Goal: Task Accomplishment & Management: Manage account settings

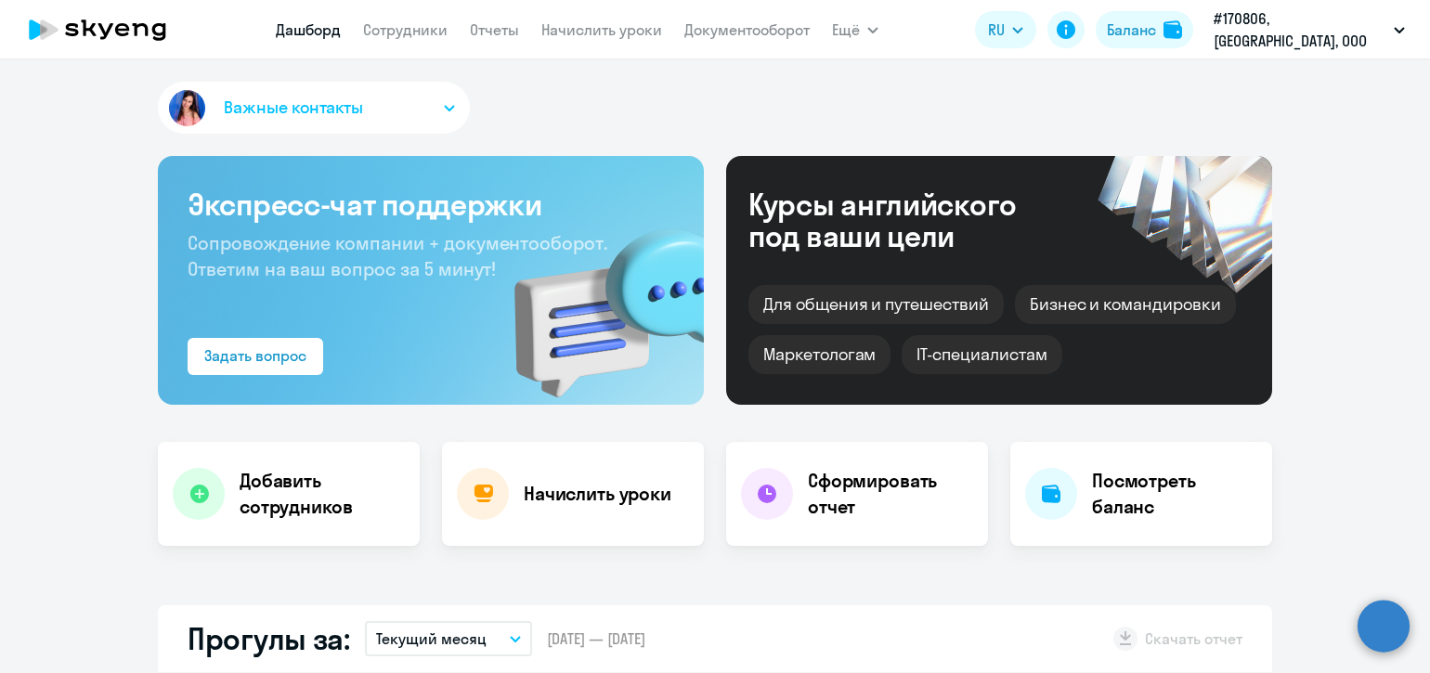
select select "30"
click at [1370, 609] on circle at bounding box center [1383, 626] width 52 height 52
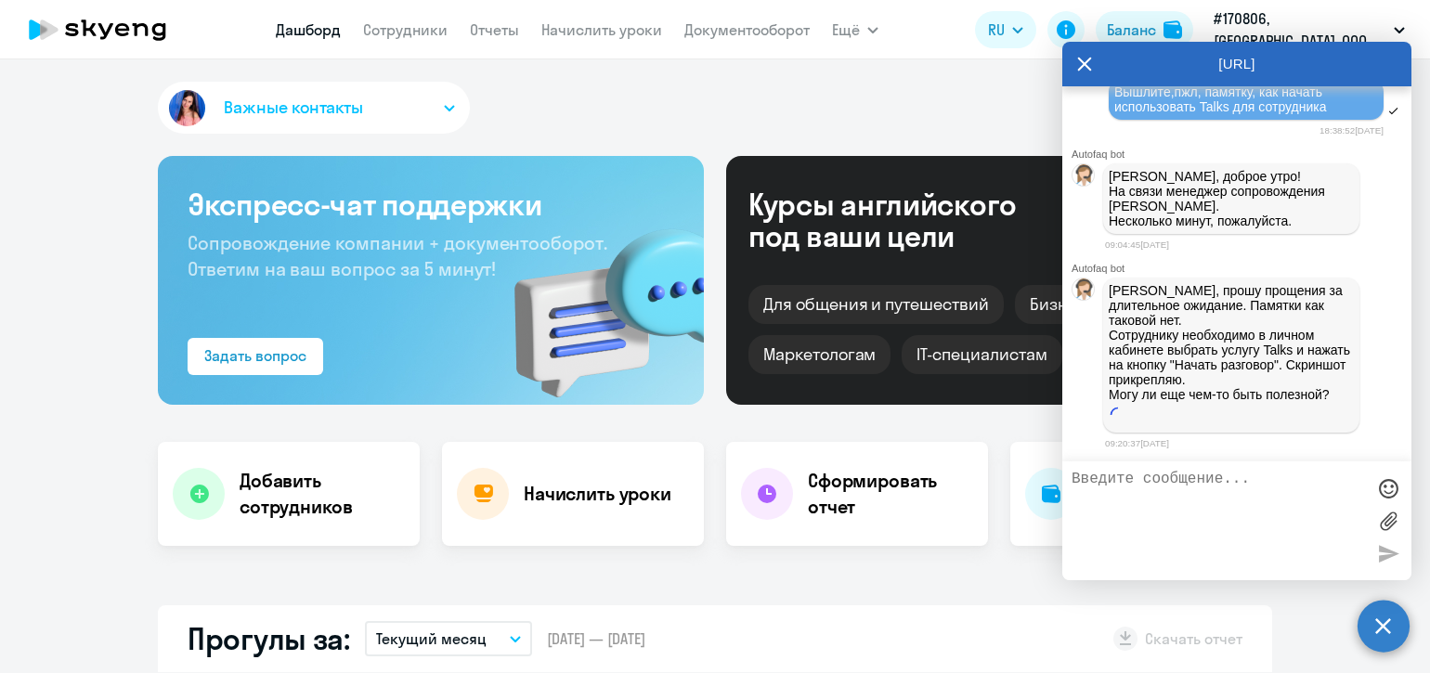
scroll to position [19453, 0]
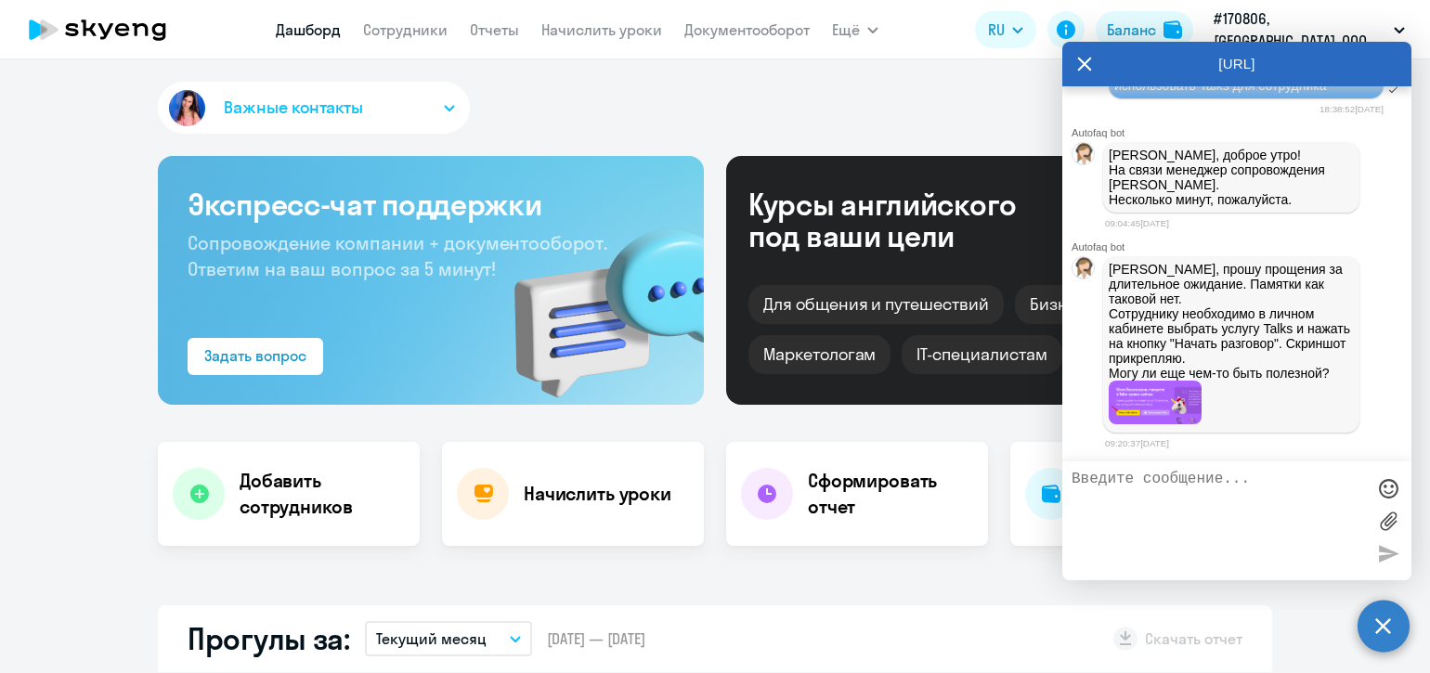
click at [1137, 404] on img at bounding box center [1154, 403] width 93 height 44
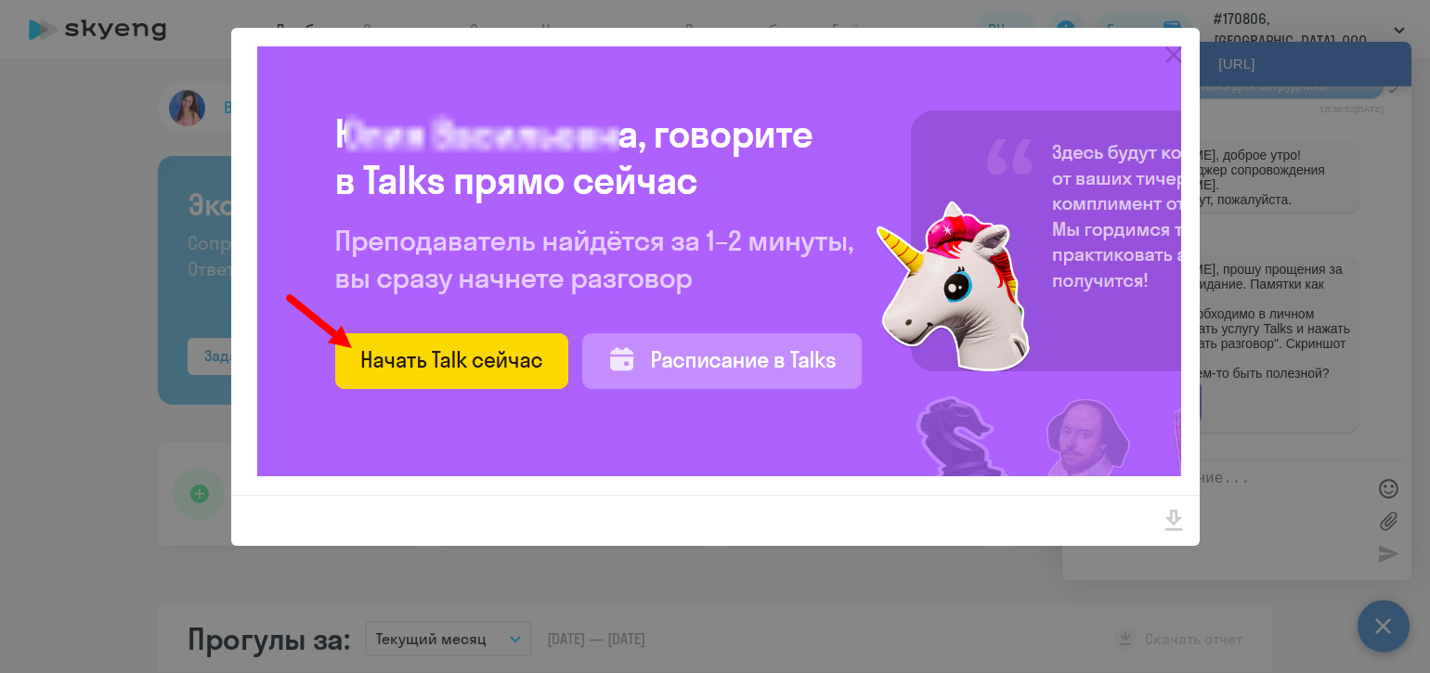
click at [746, 569] on div at bounding box center [715, 336] width 1430 height 673
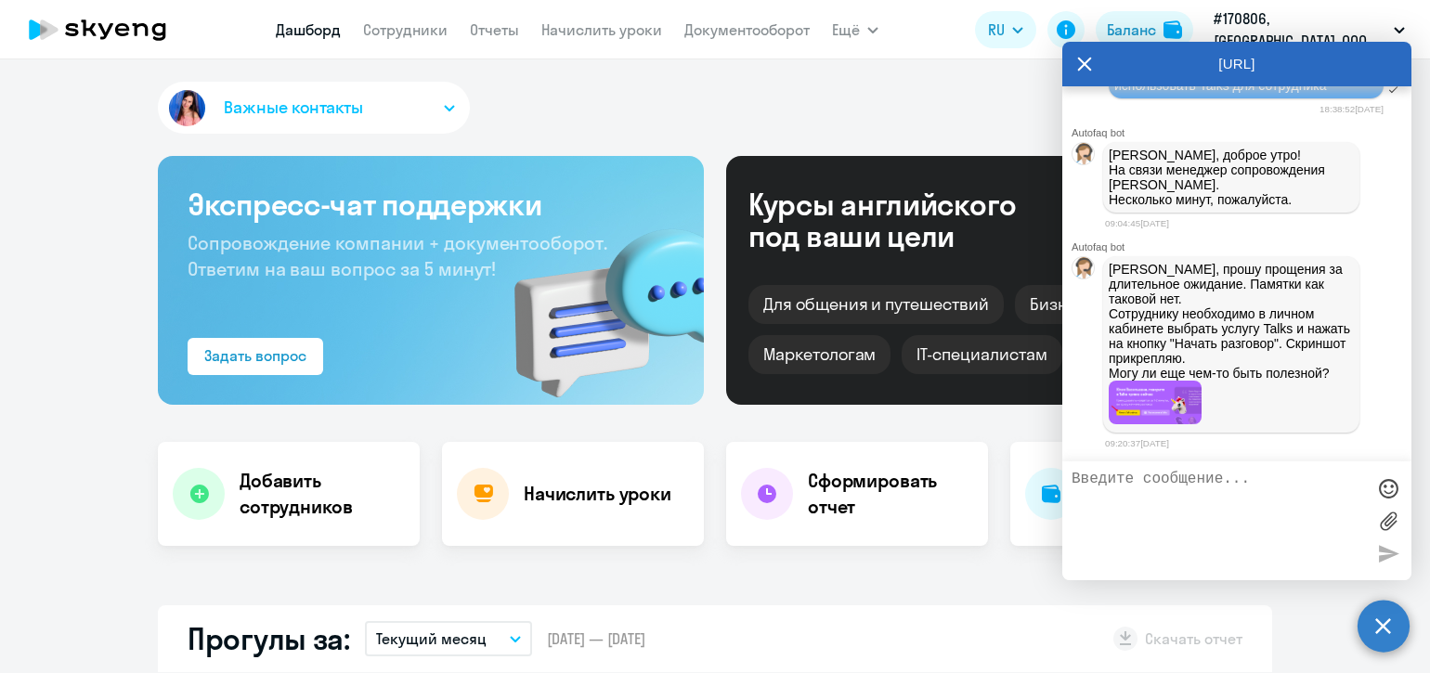
scroll to position [19027, 0]
click at [884, 111] on div "Важные контакты" at bounding box center [715, 111] width 1114 height 59
click at [1077, 60] on icon at bounding box center [1084, 64] width 15 height 45
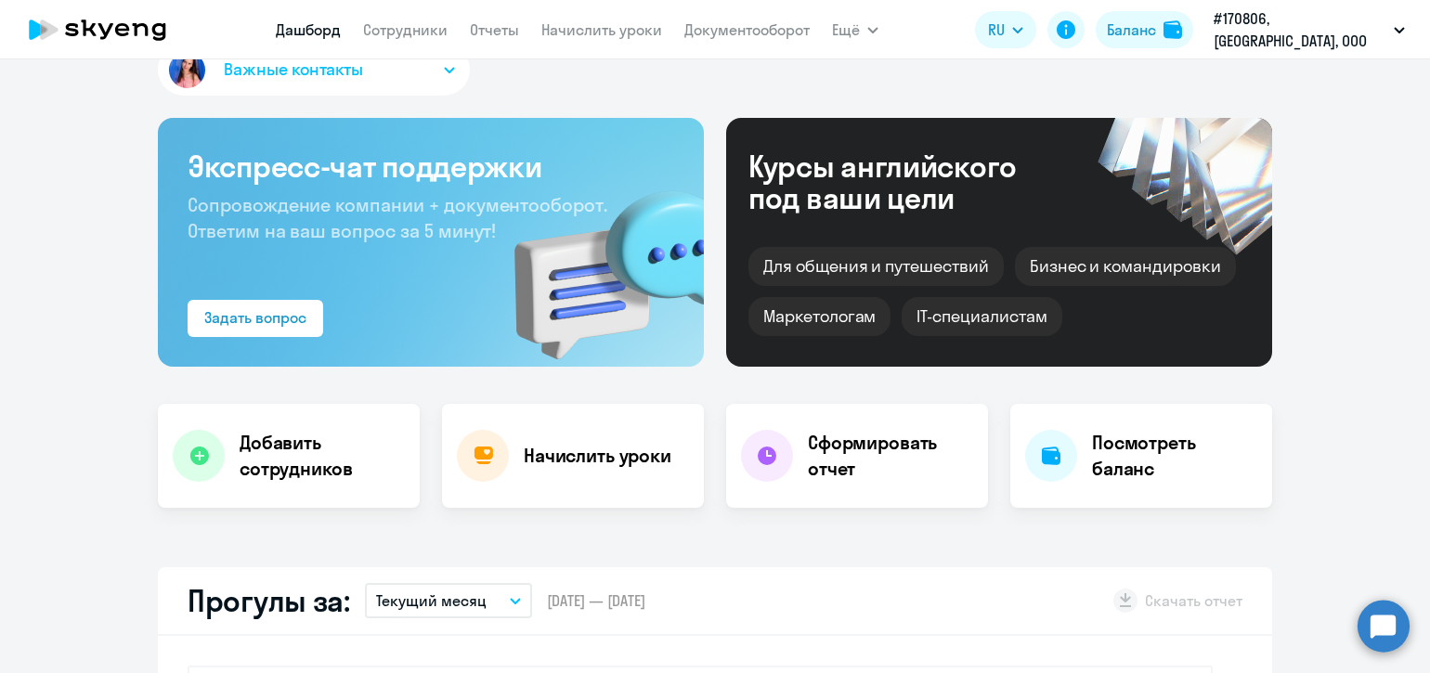
scroll to position [0, 0]
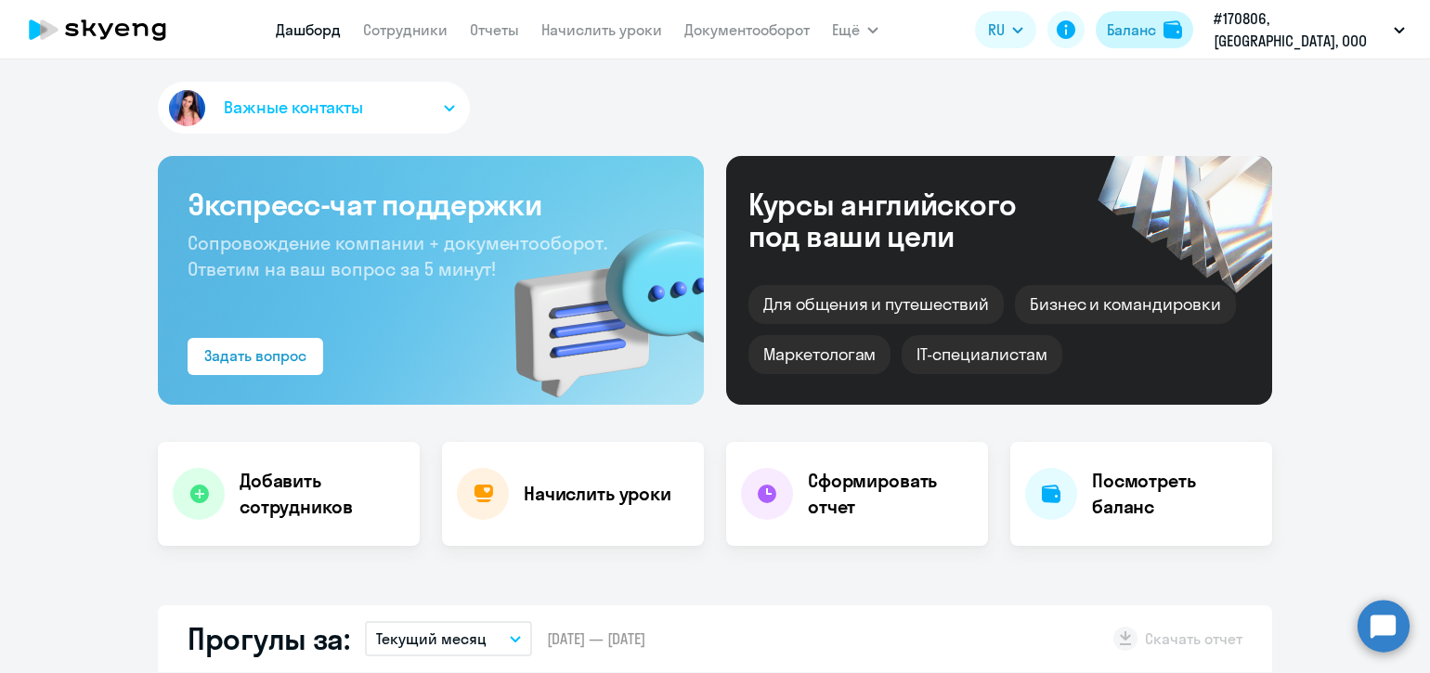
click at [1151, 35] on div "Баланс" at bounding box center [1131, 30] width 49 height 22
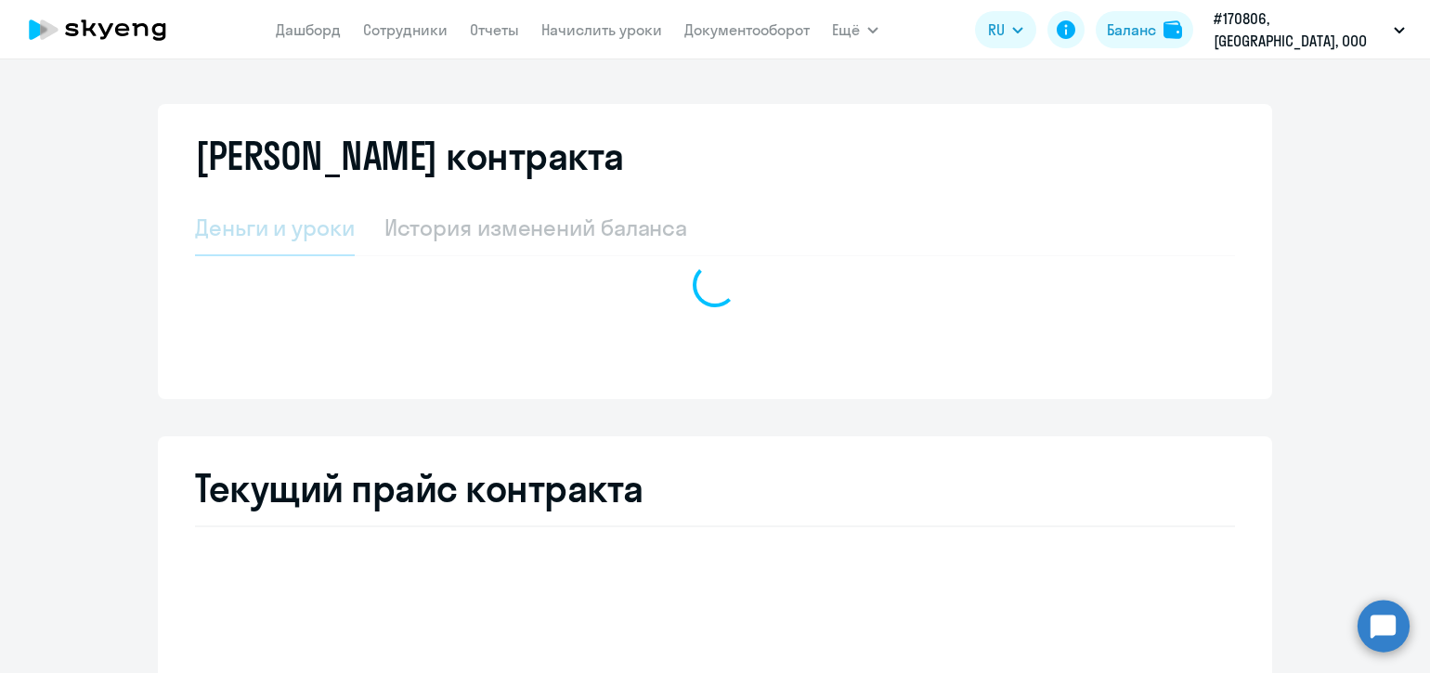
select select "english_adult_not_native_speaker"
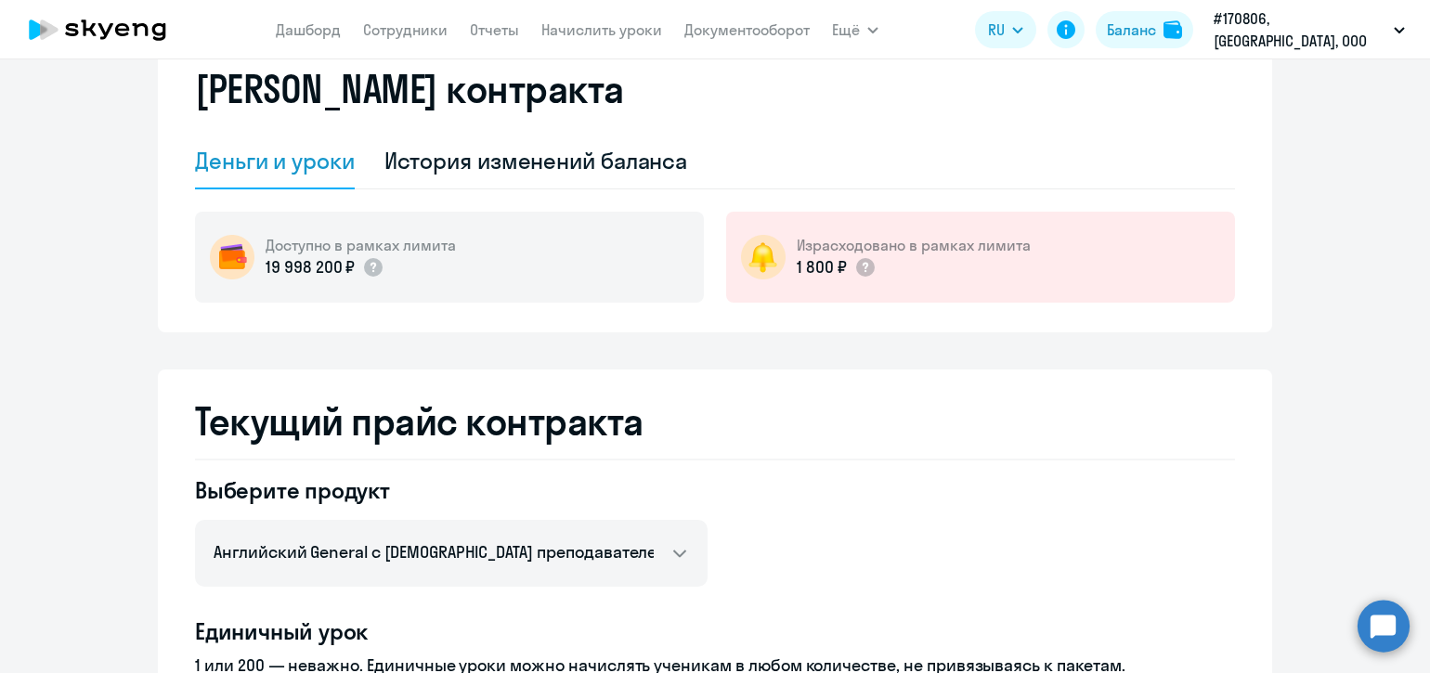
scroll to position [77, 0]
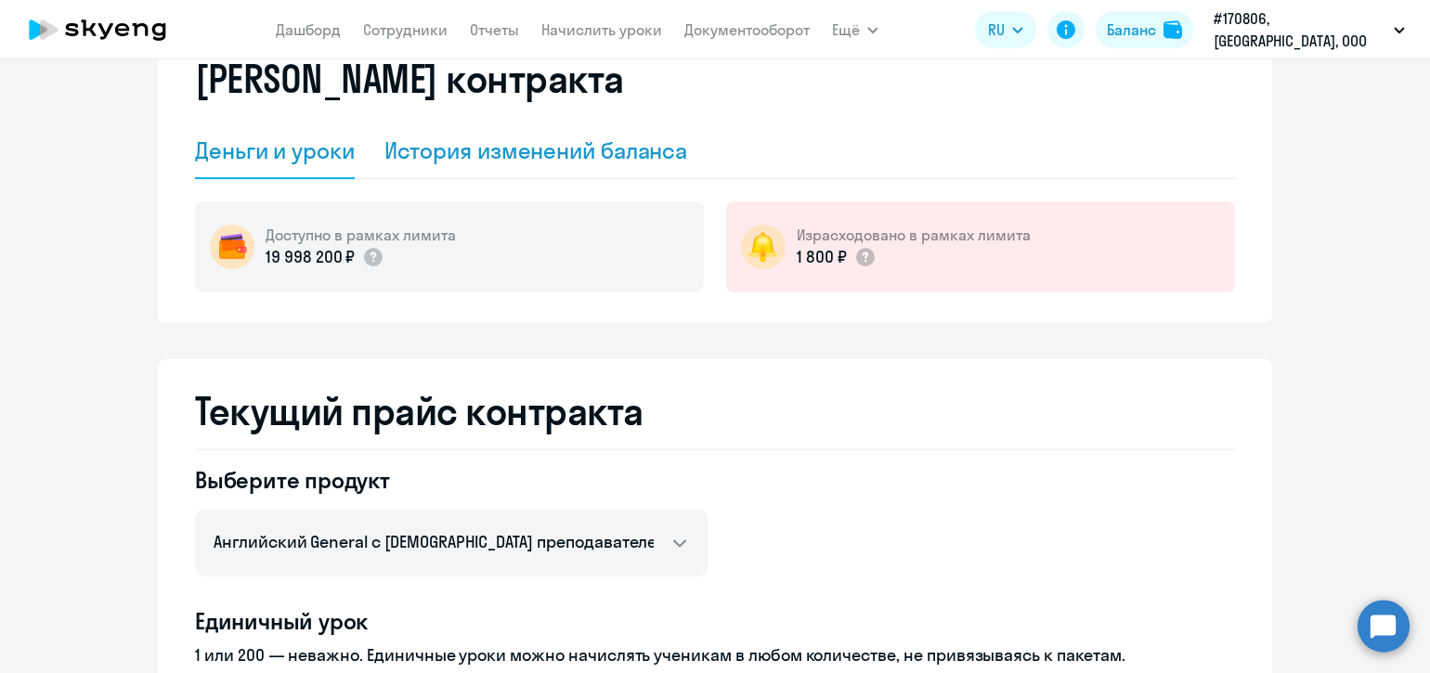
click at [574, 167] on div "История изменений баланса" at bounding box center [536, 151] width 304 height 56
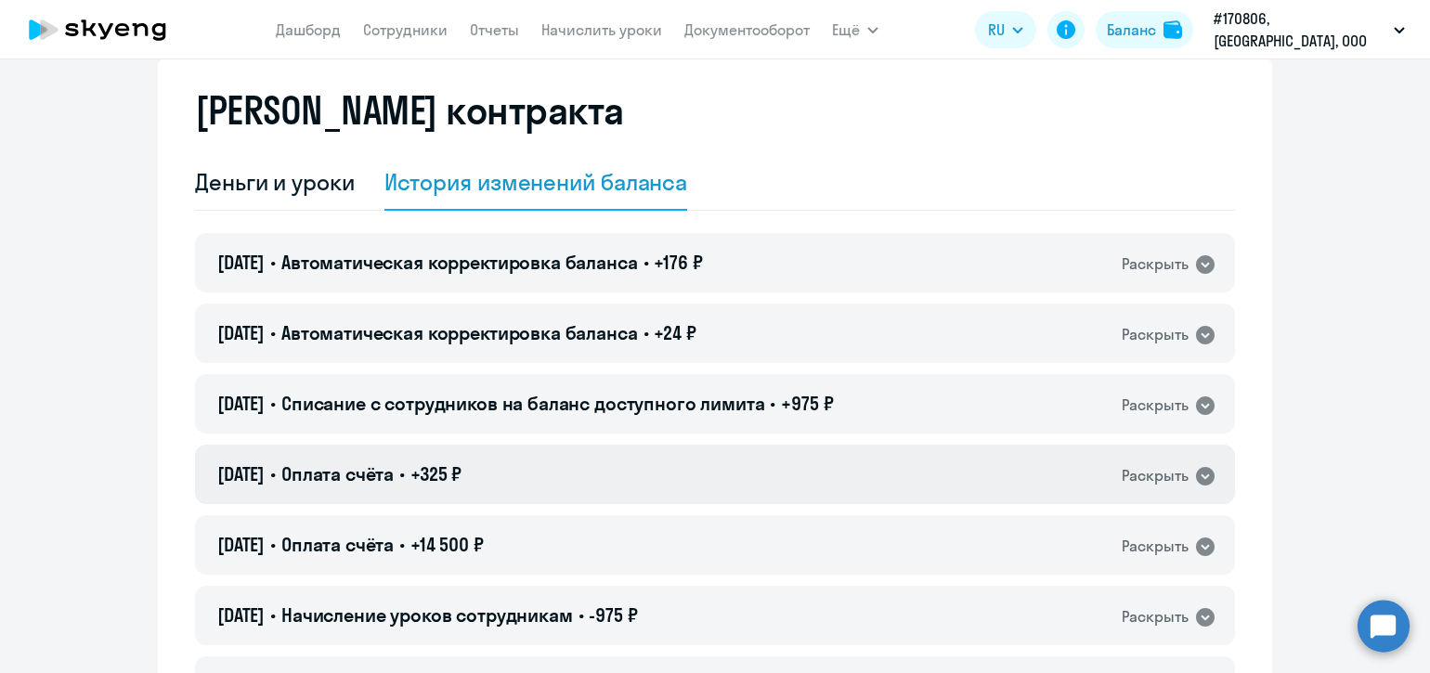
scroll to position [38, 0]
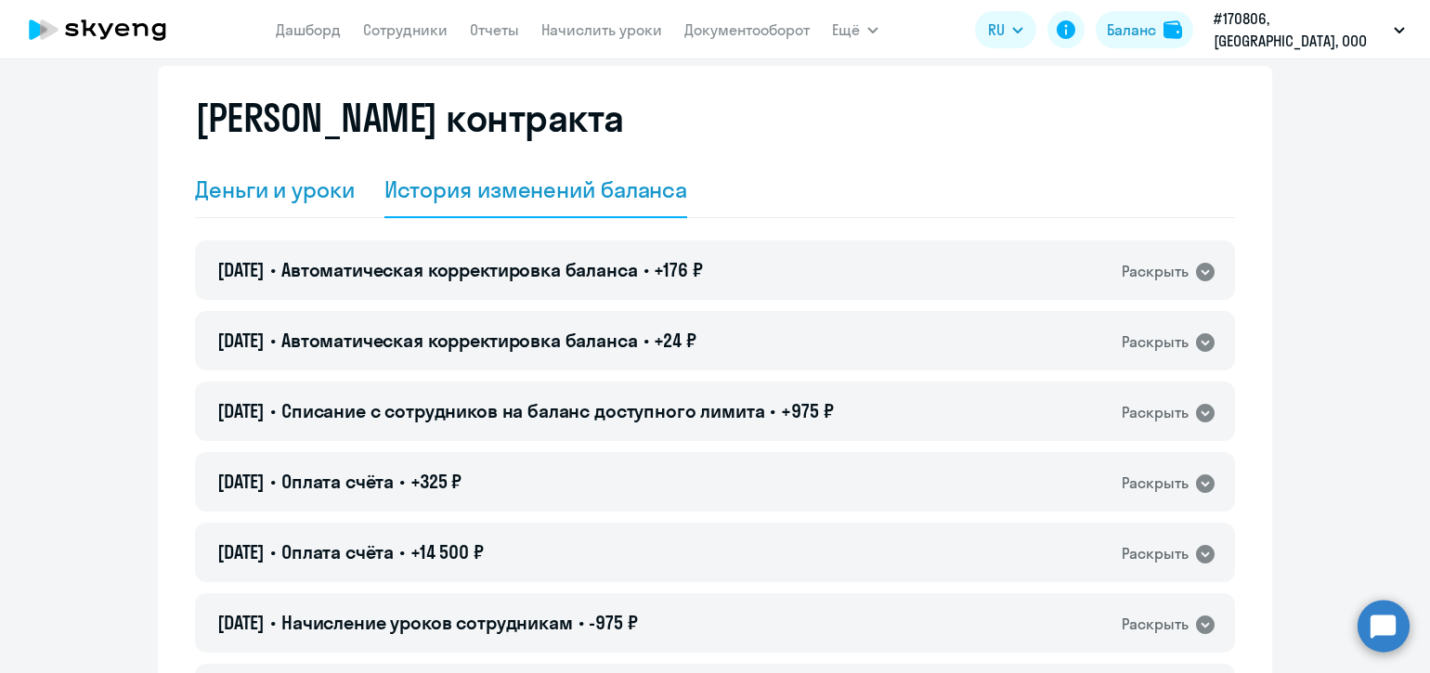
click at [266, 187] on div "Деньги и уроки" at bounding box center [275, 190] width 160 height 30
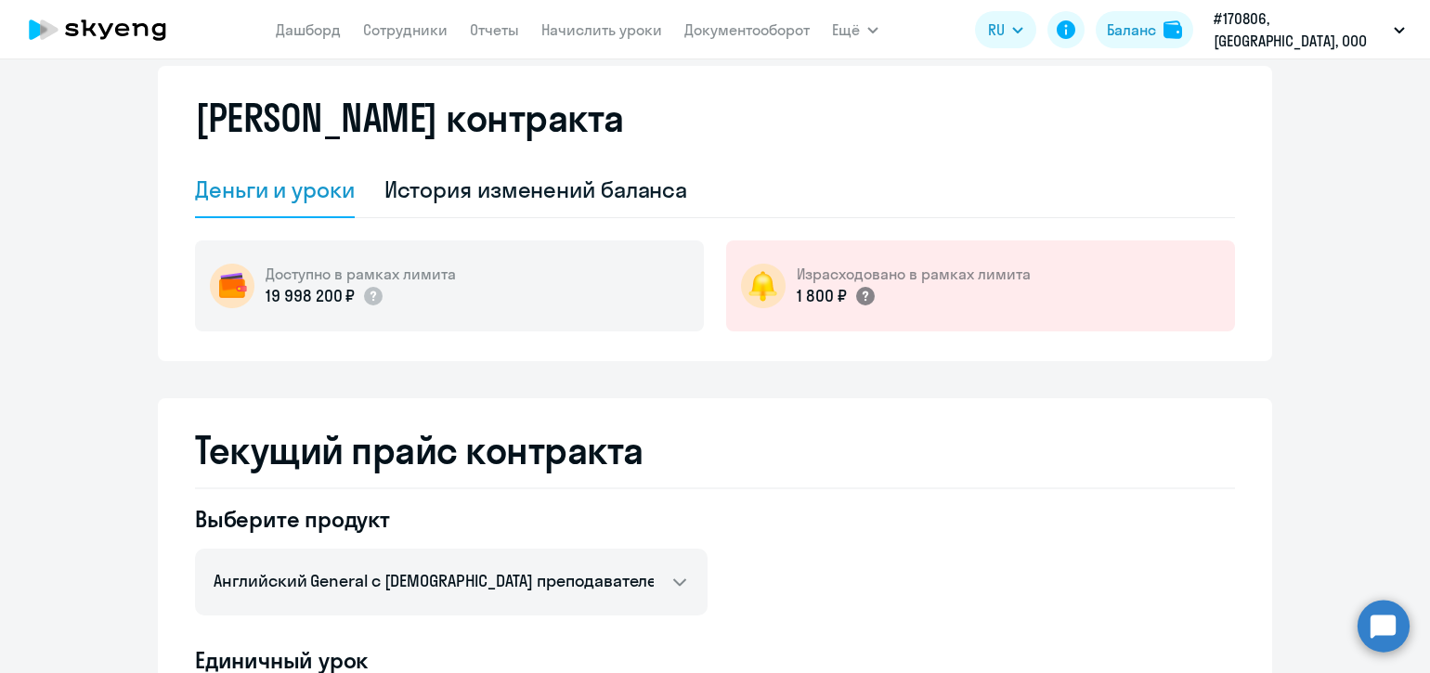
click at [859, 297] on circle at bounding box center [865, 296] width 19 height 19
click at [401, 24] on link "Сотрудники" at bounding box center [405, 29] width 84 height 19
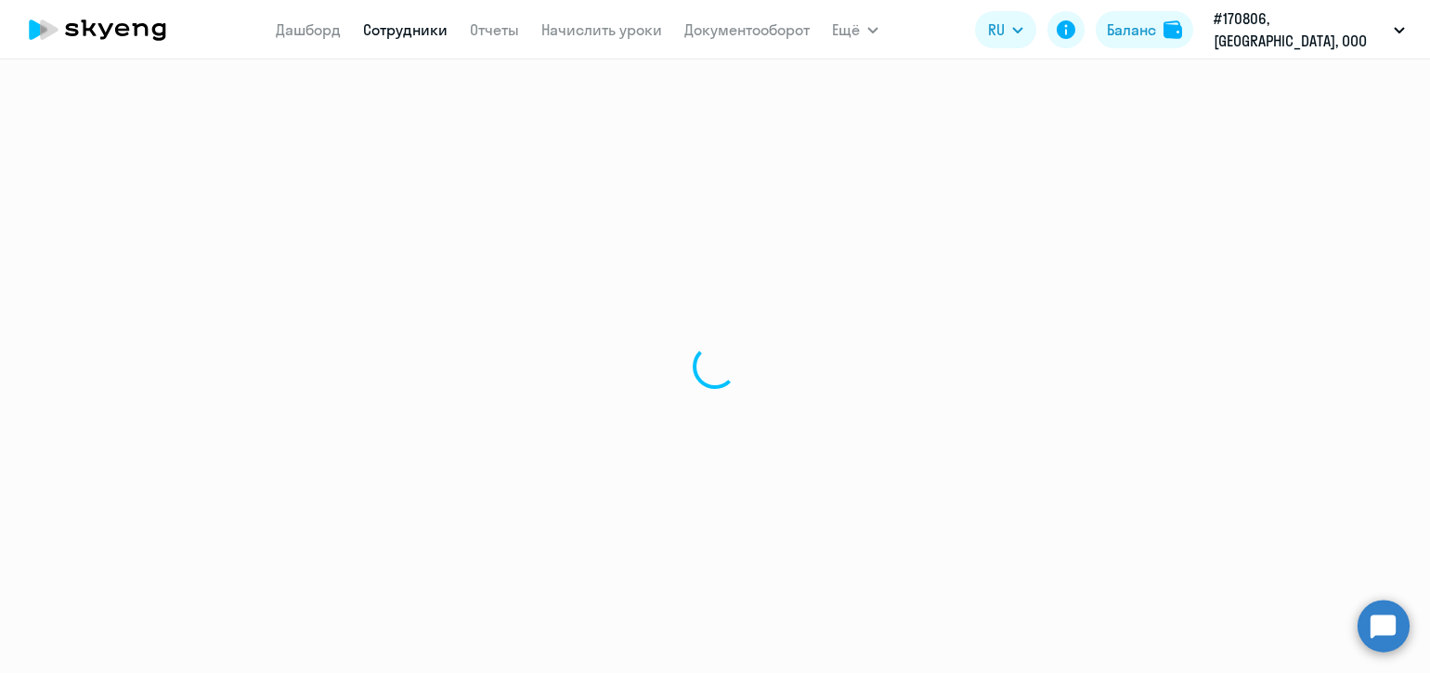
select select "30"
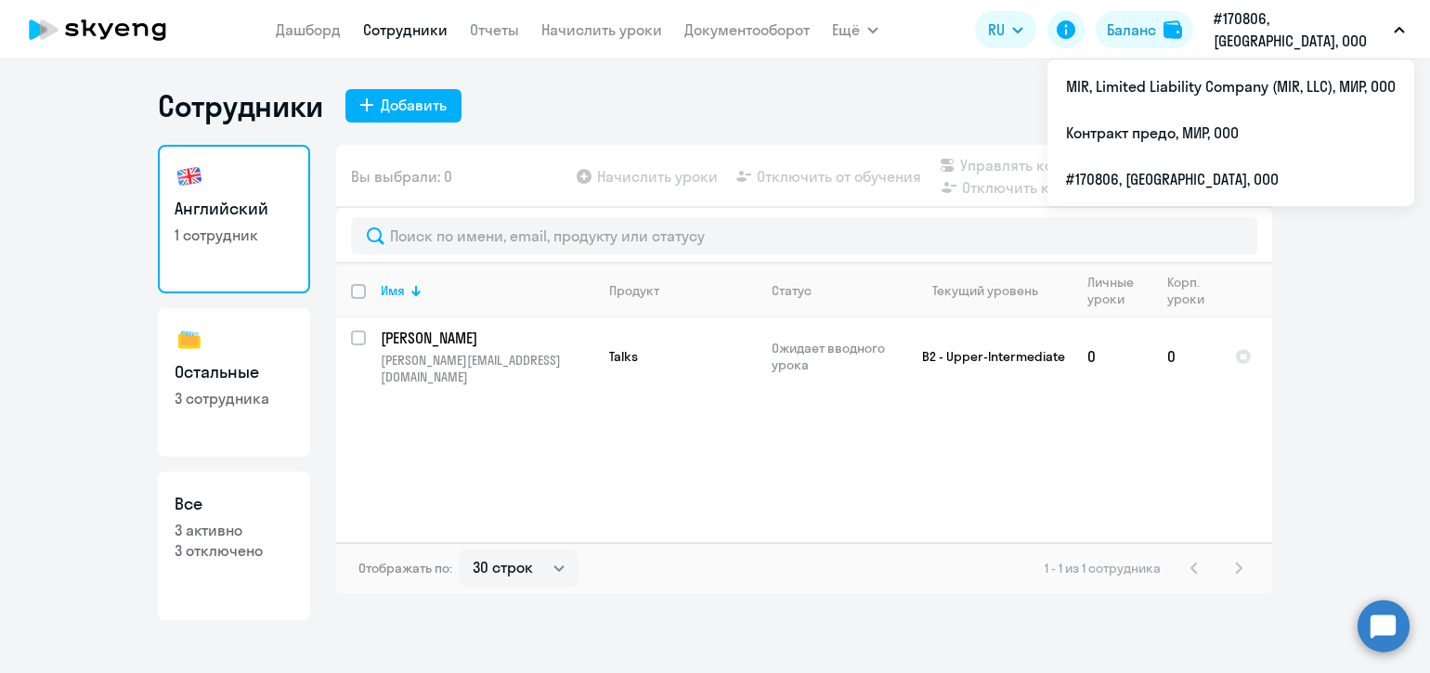
click at [1351, 28] on p "#170806, [GEOGRAPHIC_DATA], ООО" at bounding box center [1299, 29] width 173 height 45
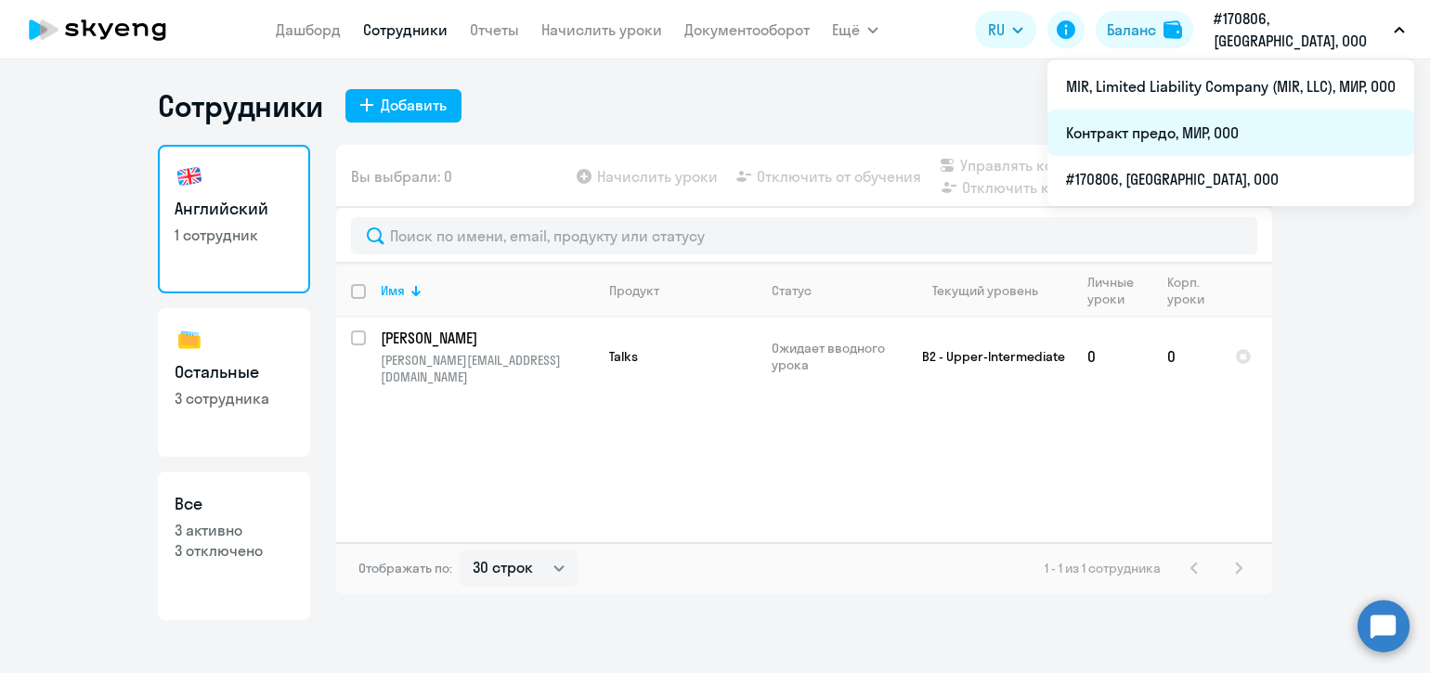
click at [1200, 132] on li "Контракт предо, МИР, ООО" at bounding box center [1230, 133] width 367 height 46
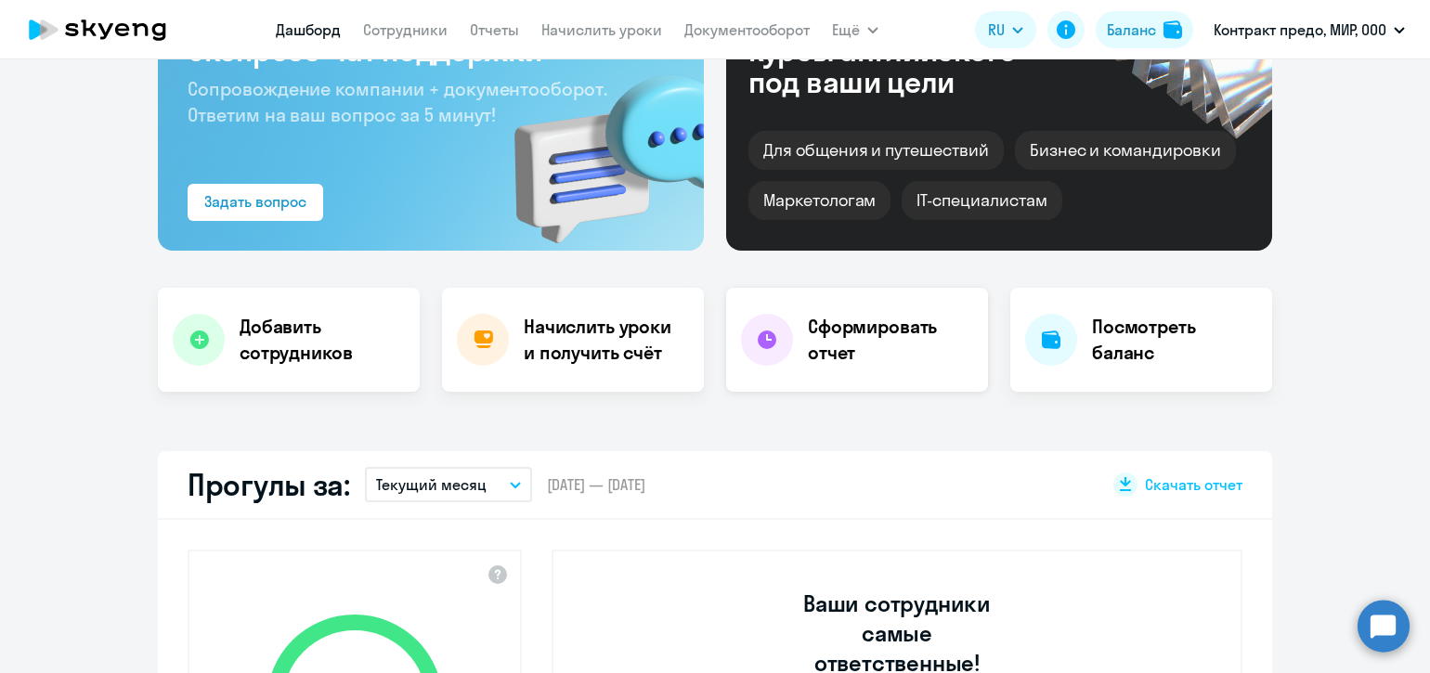
select select "30"
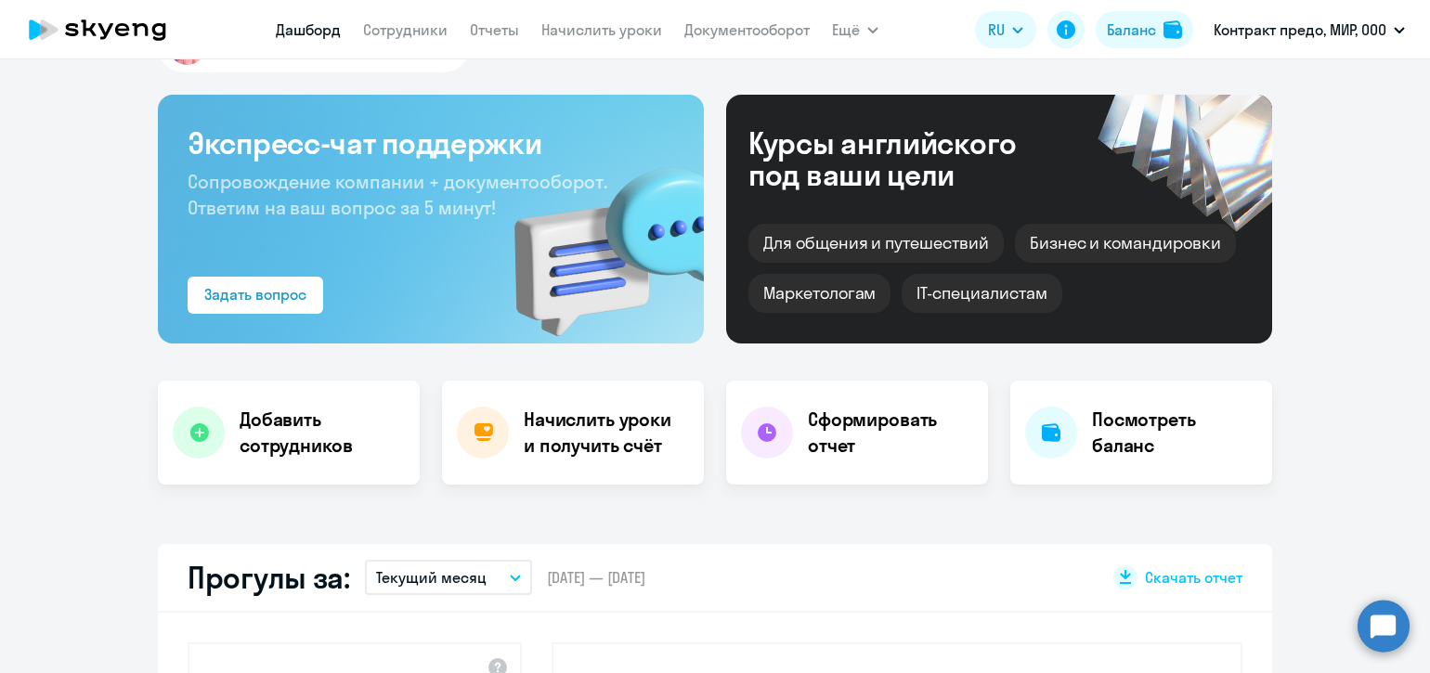
scroll to position [38, 0]
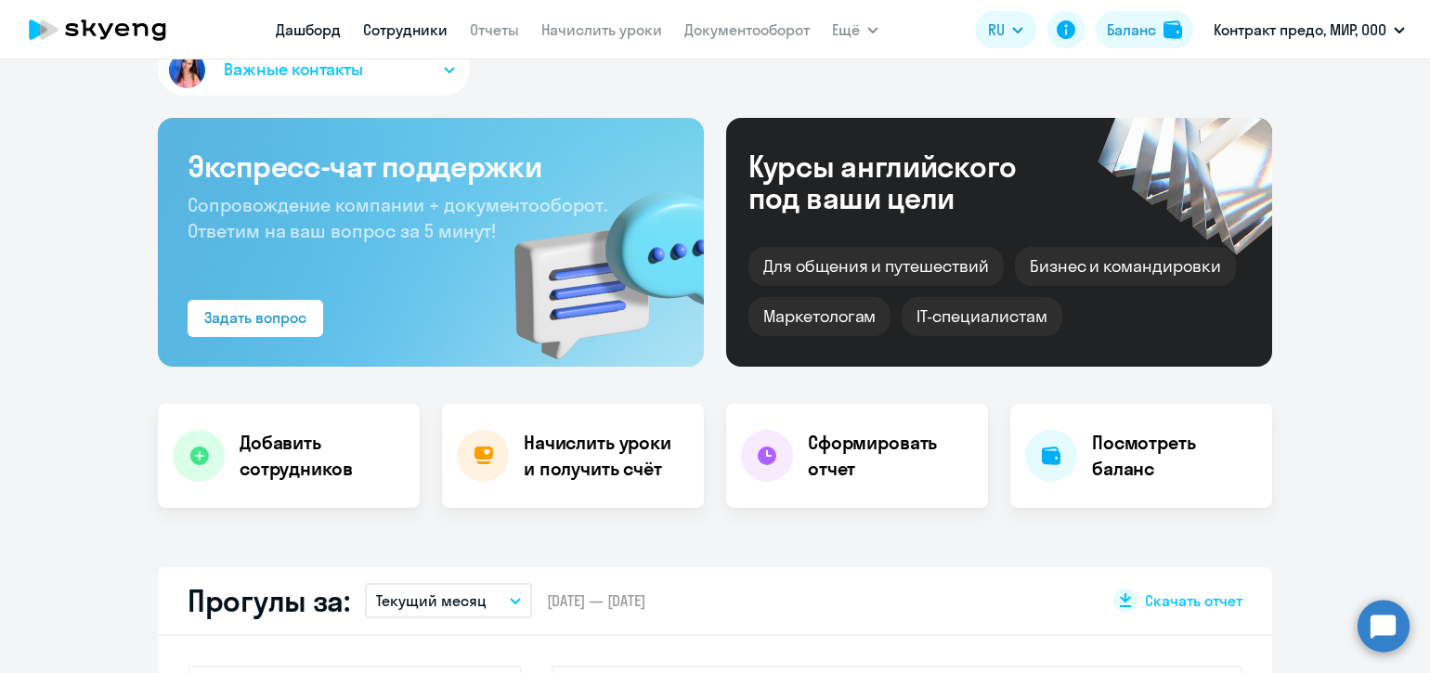
click at [417, 20] on link "Сотрудники" at bounding box center [405, 29] width 84 height 19
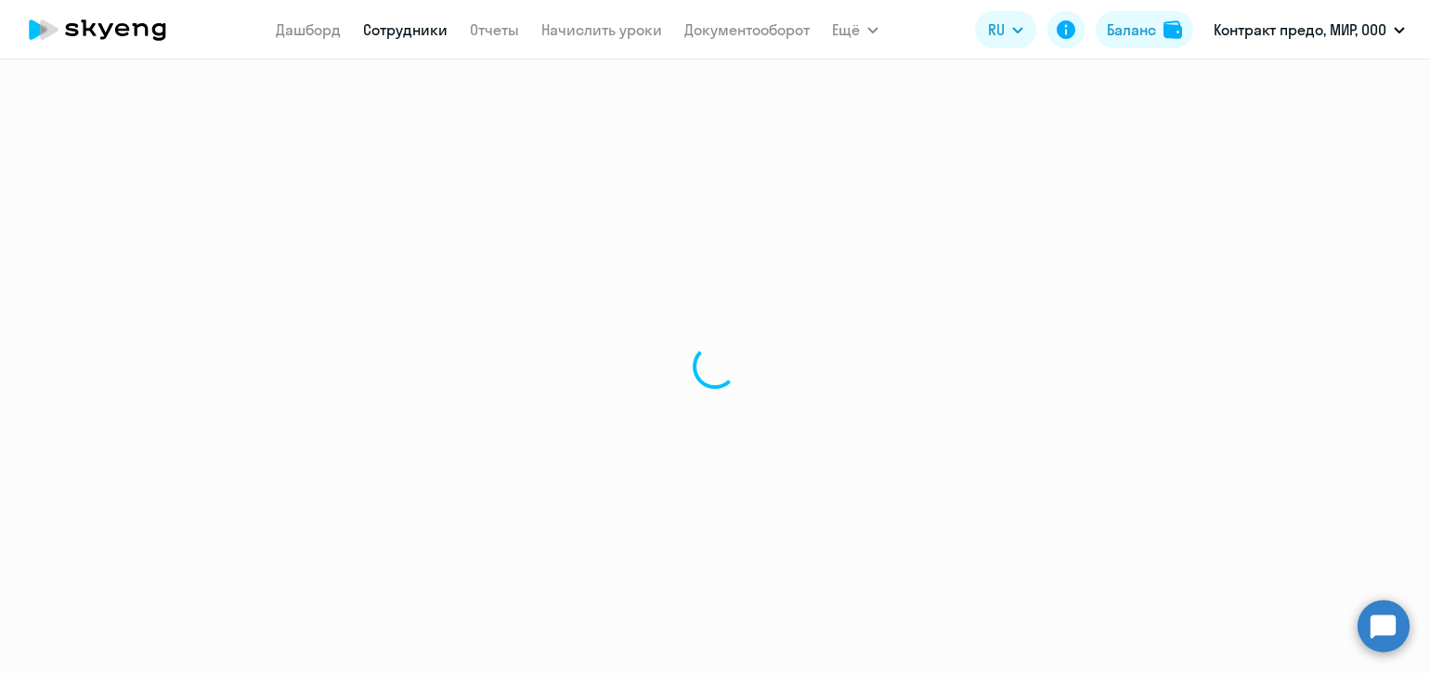
select select "30"
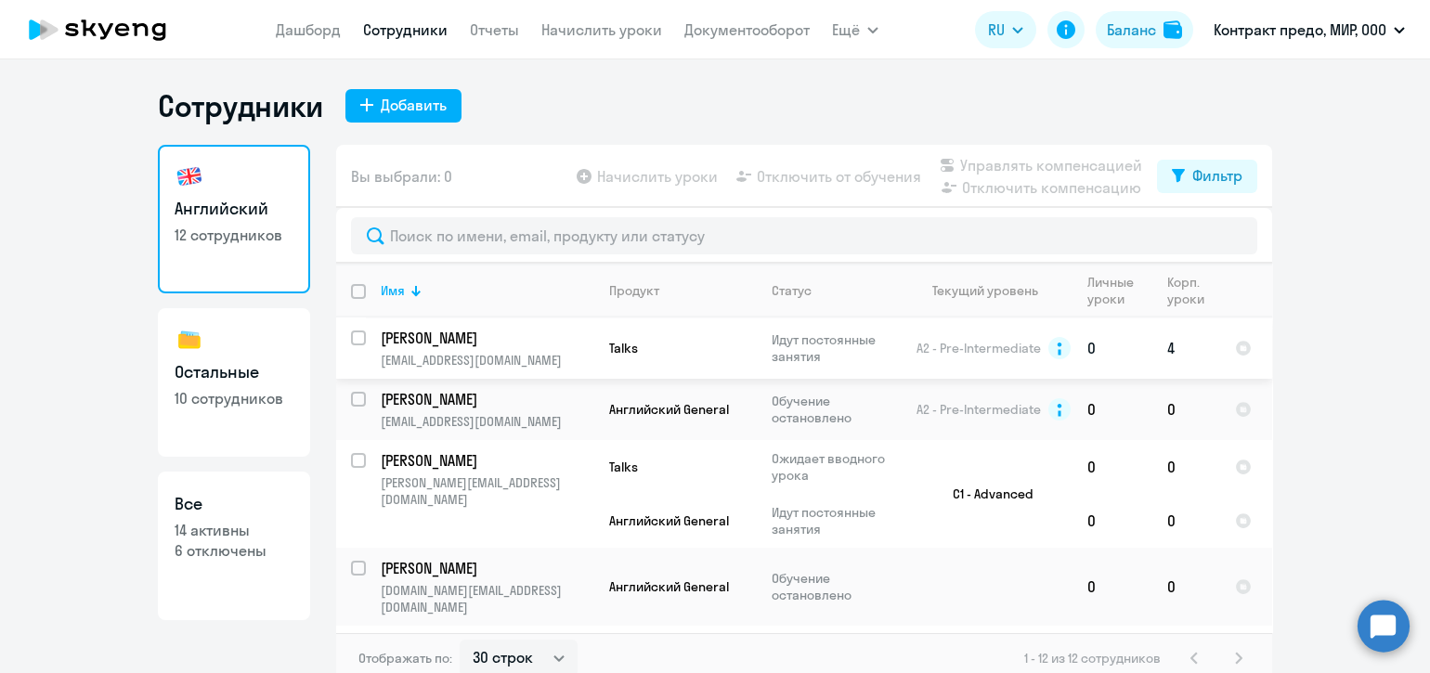
click at [351, 334] on input "select row 14684575" at bounding box center [369, 348] width 37 height 37
checkbox input "true"
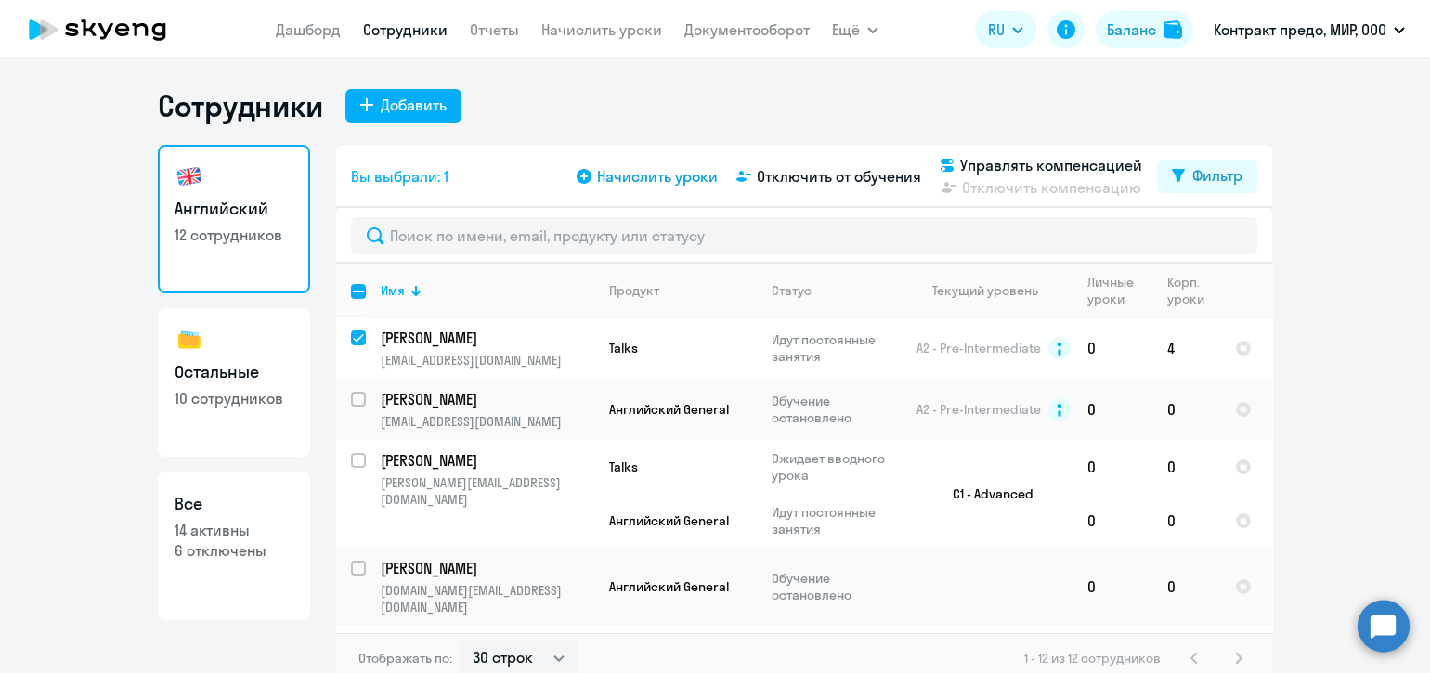
click at [671, 177] on span "Начислить уроки" at bounding box center [657, 176] width 121 height 22
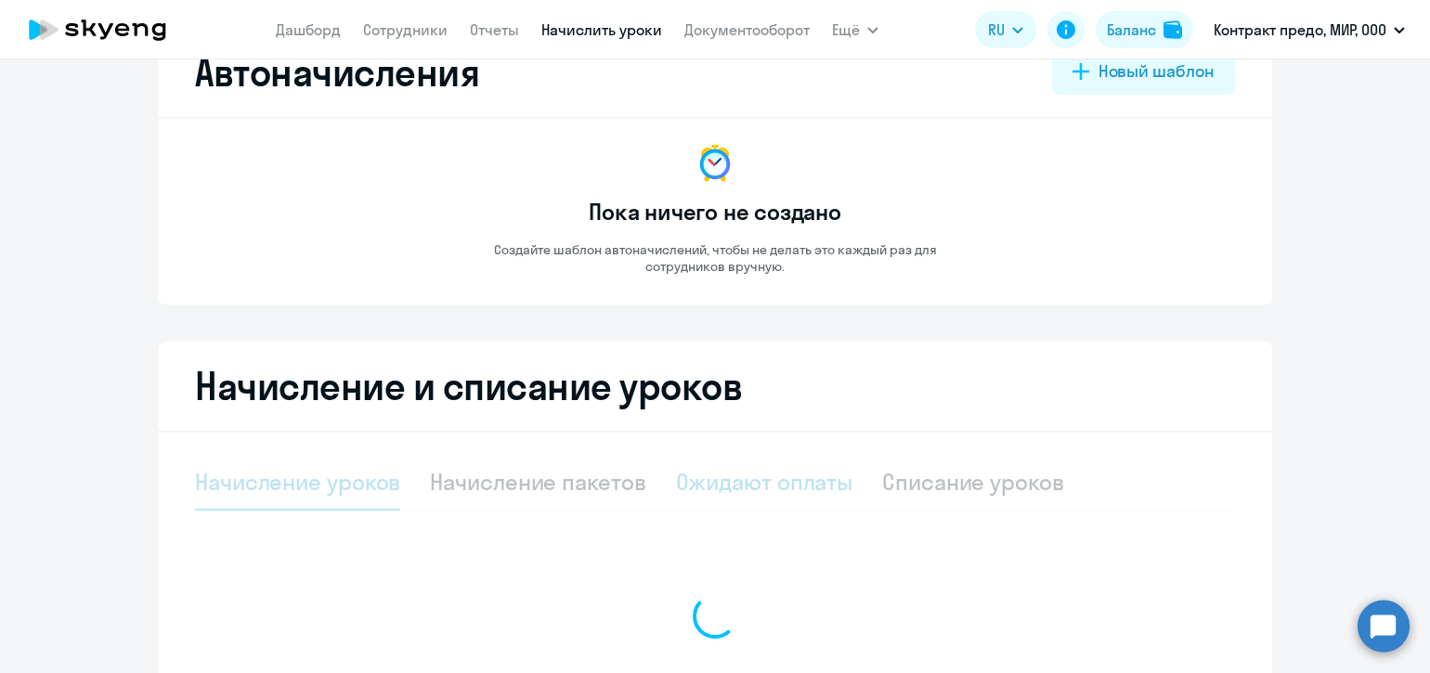
select select "10"
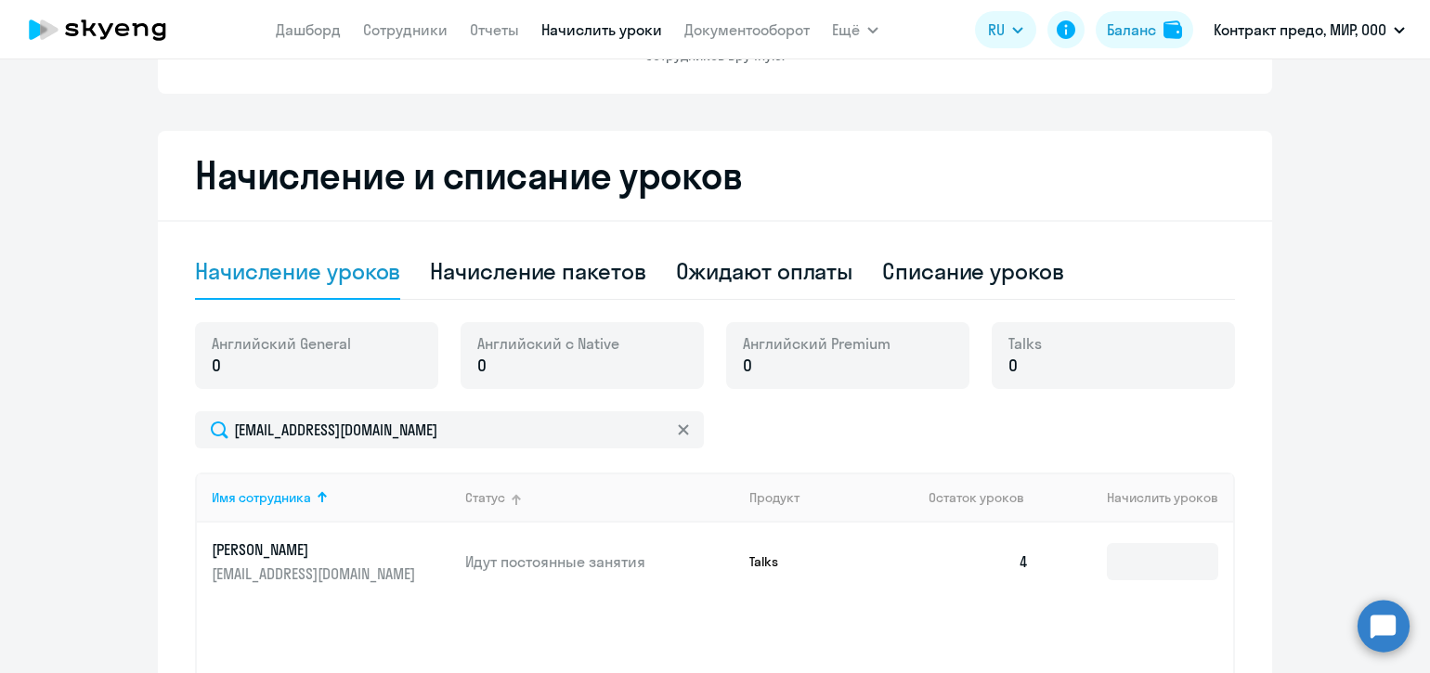
scroll to position [348, 0]
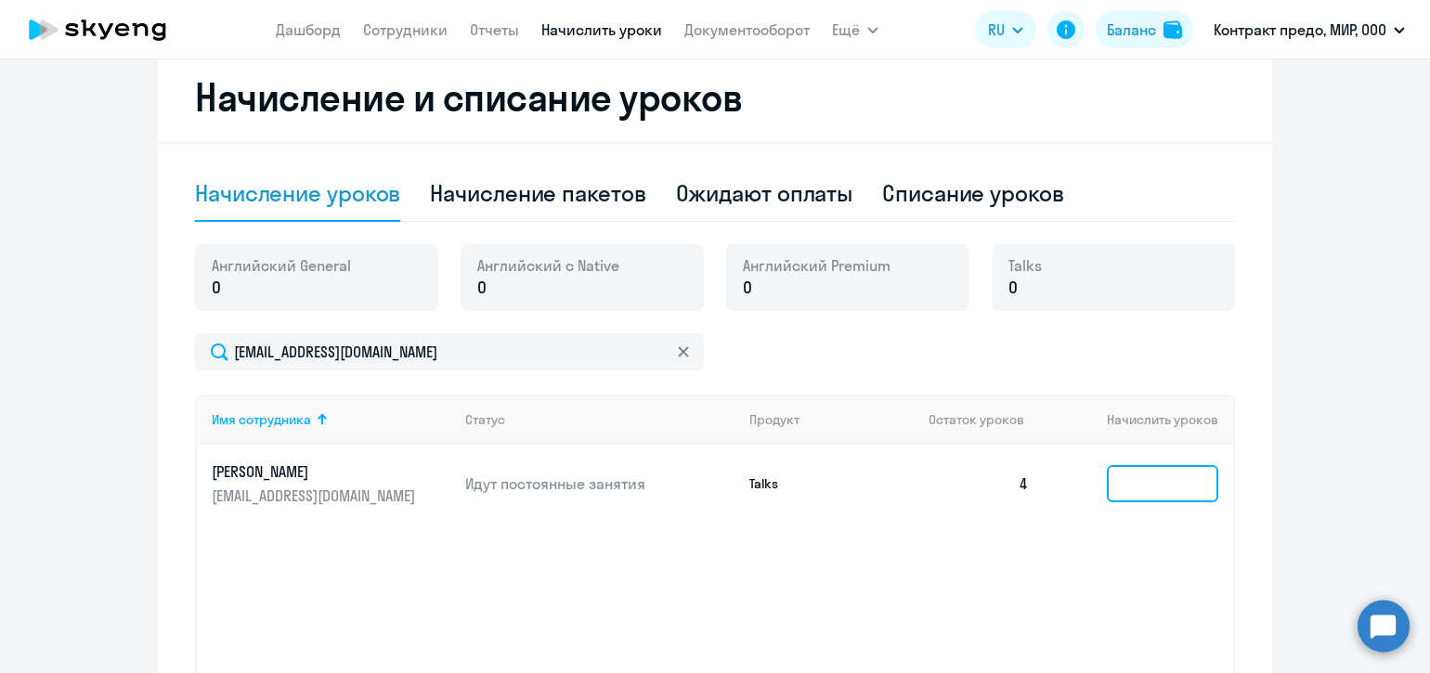
click at [1126, 484] on input at bounding box center [1162, 483] width 111 height 37
type input "1"
type input "2"
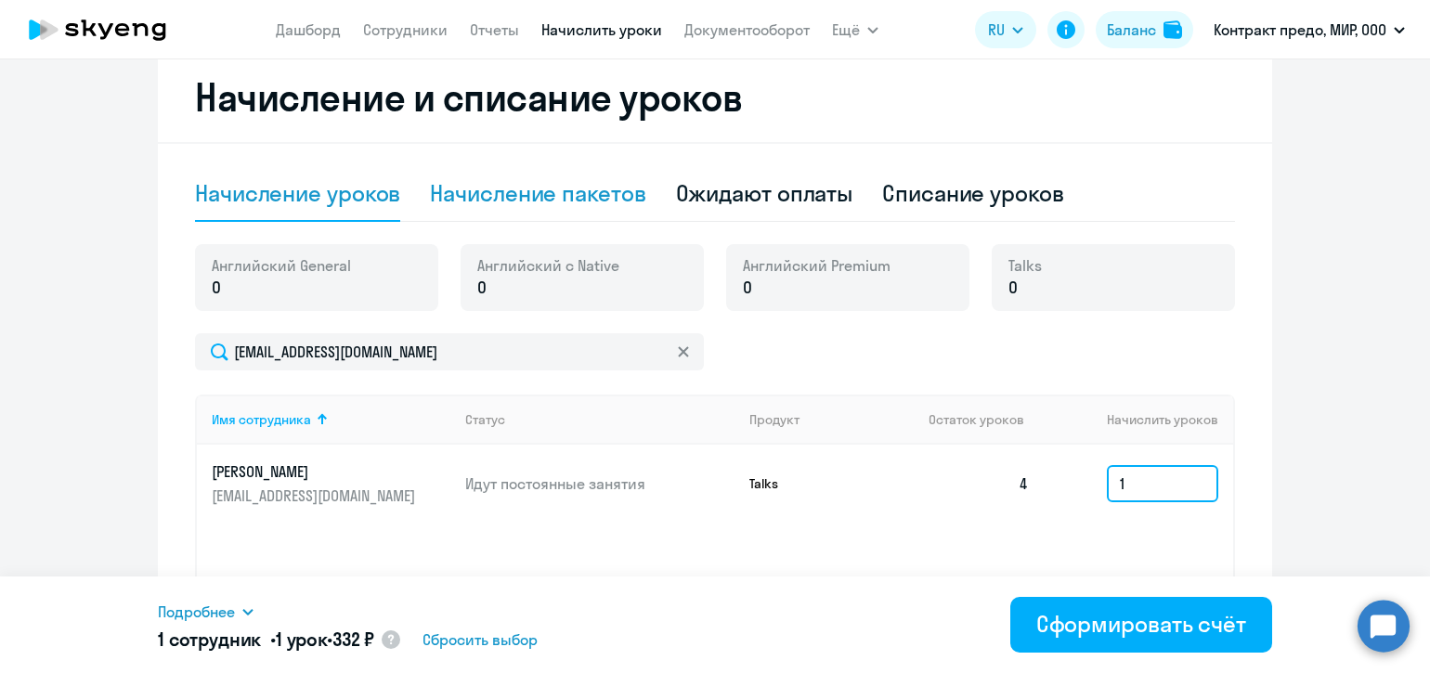
type input "1"
click at [543, 195] on div "Начисление пакетов" at bounding box center [537, 193] width 215 height 30
select select "10"
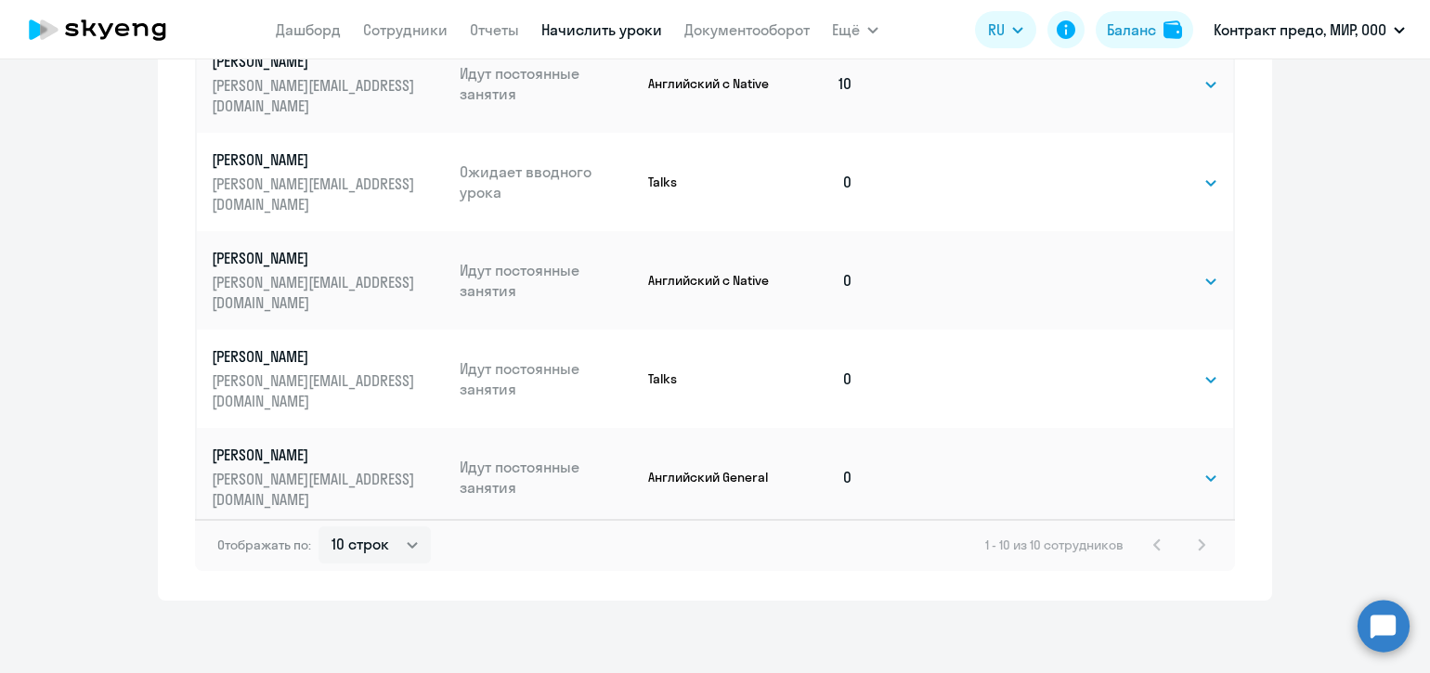
scroll to position [1132, 0]
click at [1203, 652] on select "Выбрать 1 6 12 20 40" at bounding box center [1180, 663] width 76 height 22
select select "6"
click at [1142, 652] on select "Выбрать 1 6 12 20 40" at bounding box center [1180, 663] width 76 height 22
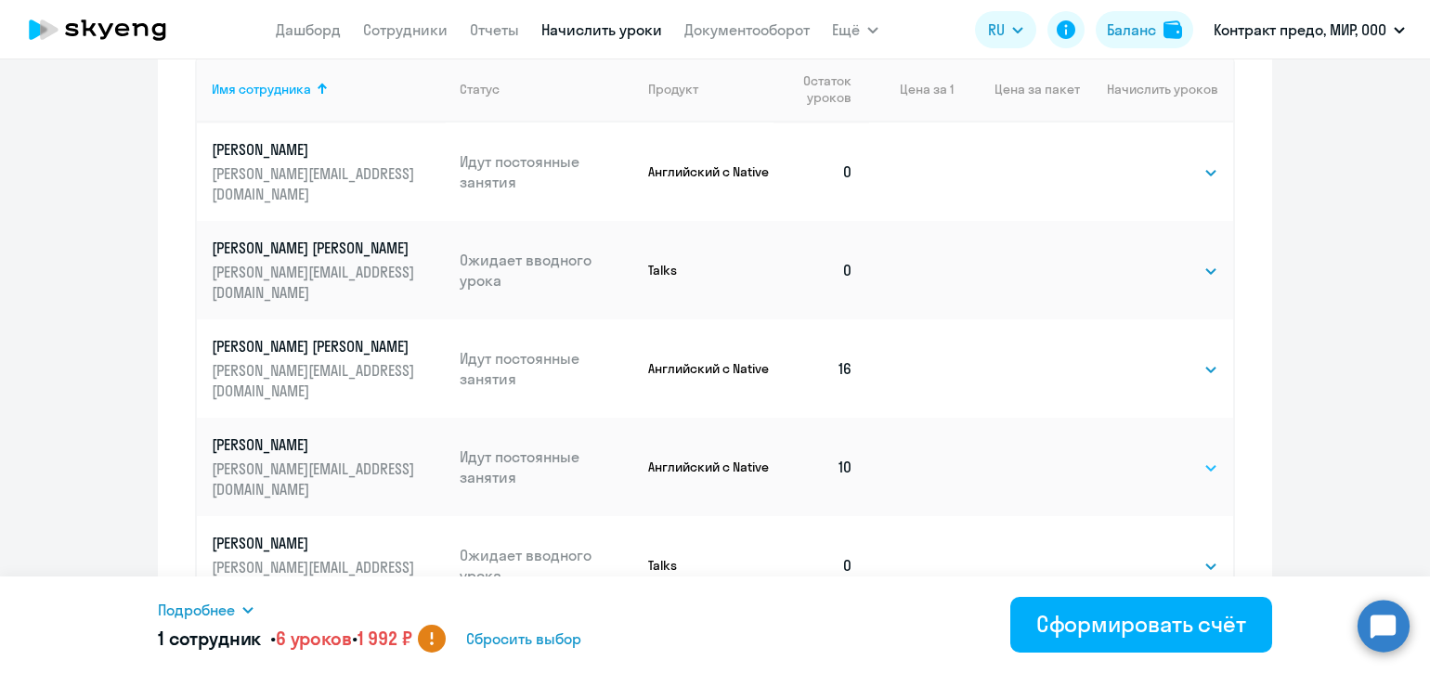
scroll to position [745, 0]
drag, startPoint x: 1375, startPoint y: 629, endPoint x: 1319, endPoint y: 581, distance: 73.7
click at [1374, 628] on circle at bounding box center [1383, 626] width 52 height 52
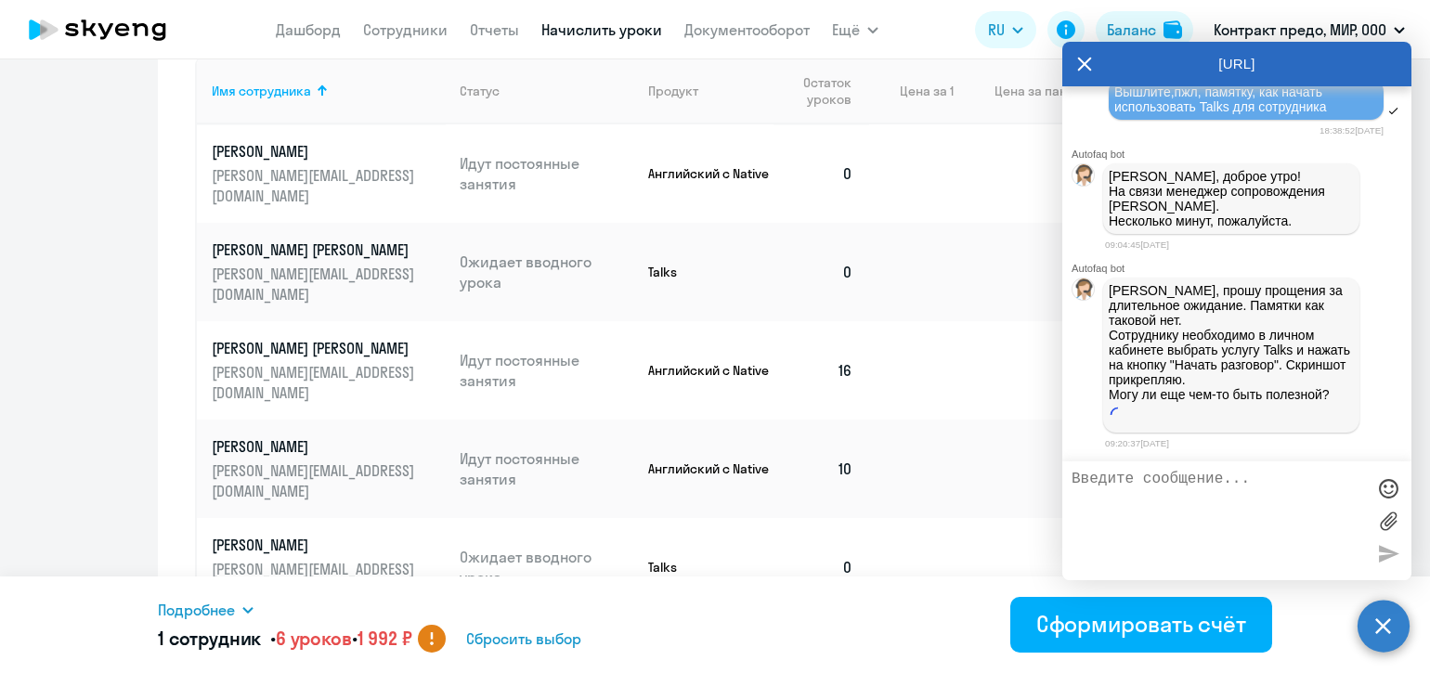
scroll to position [19453, 0]
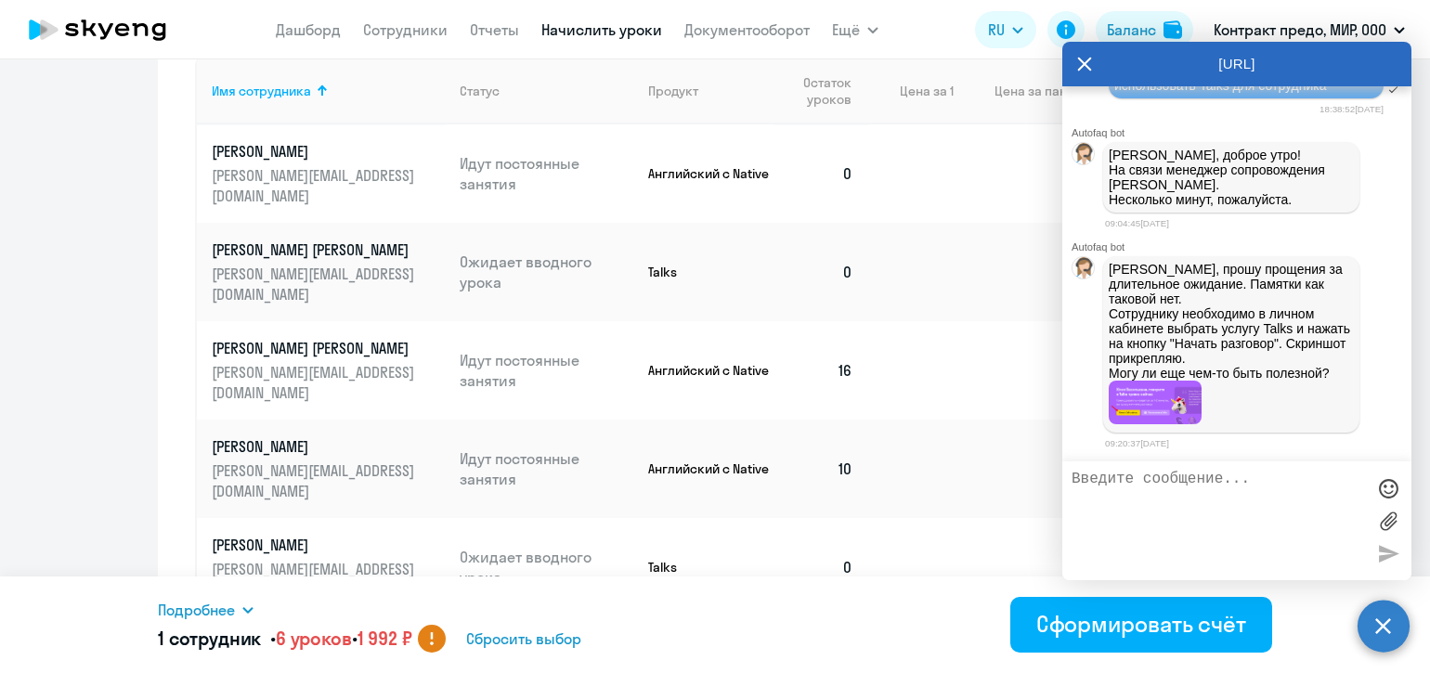
click at [1147, 404] on img at bounding box center [1154, 403] width 93 height 44
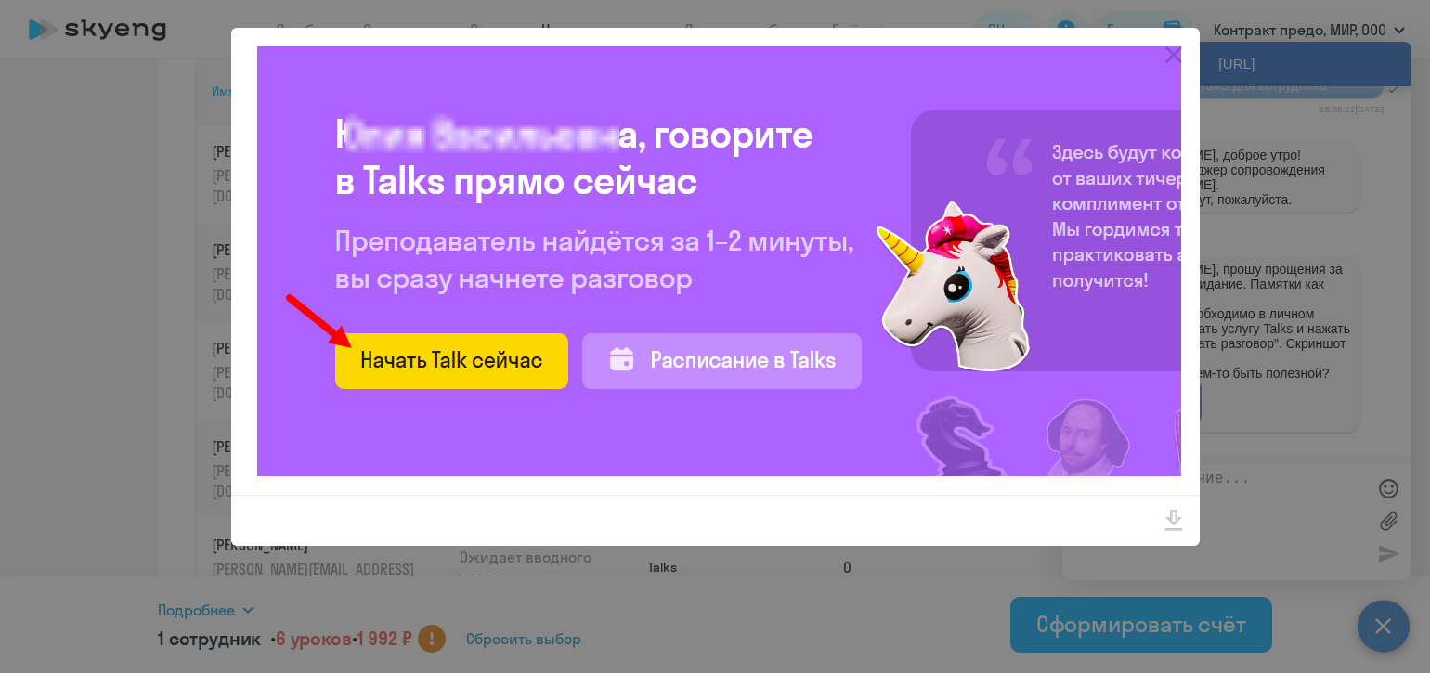
drag, startPoint x: 1167, startPoint y: 48, endPoint x: 1170, endPoint y: 266, distance: 218.2
click at [1167, 49] on icon "Close" at bounding box center [1174, 55] width 30 height 30
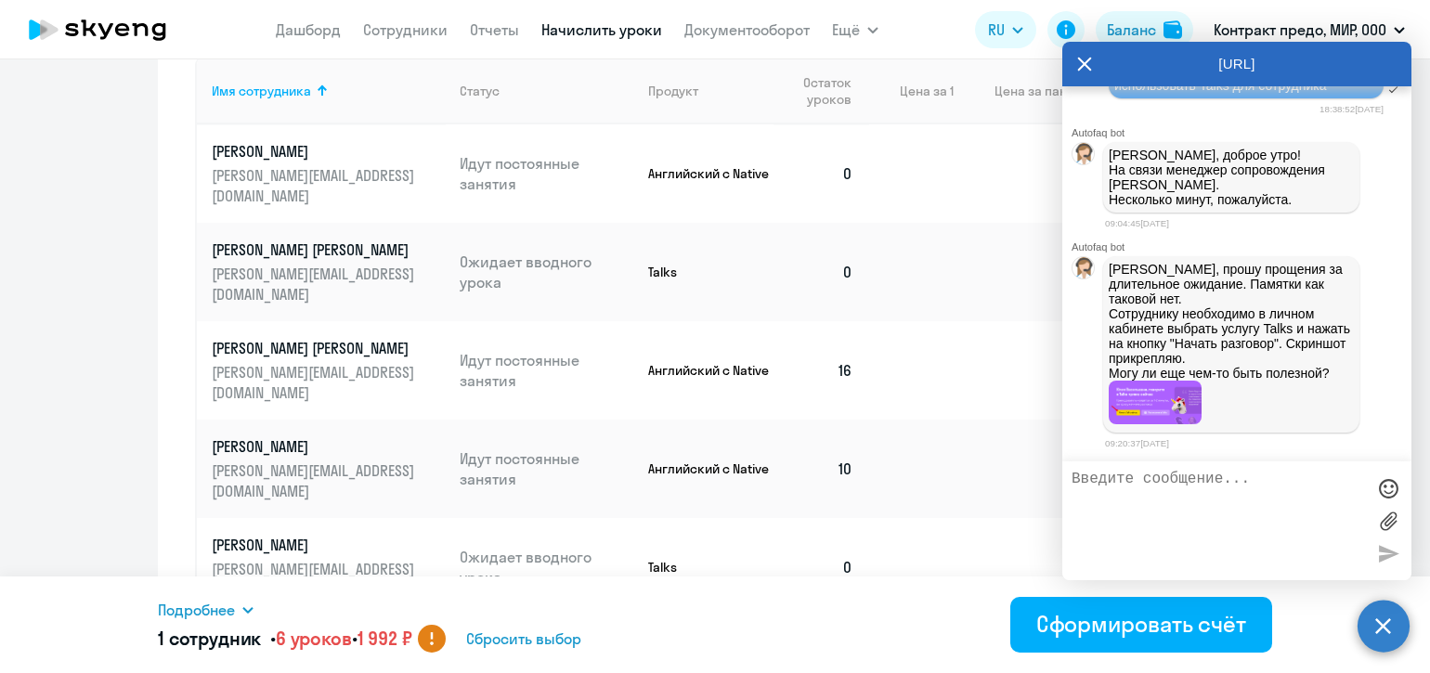
drag, startPoint x: 1109, startPoint y: 312, endPoint x: 1324, endPoint y: 343, distance: 216.8
click at [1324, 343] on p "[PERSON_NAME], прошу прощения за длительное ожидание. Памятки как таковой нет. …" at bounding box center [1230, 321] width 245 height 119
copy p "Сотруднику необходимо в личном кабинете выбрать услугу Talks и нажать на кнопку…"
click at [1198, 484] on textarea at bounding box center [1217, 521] width 293 height 100
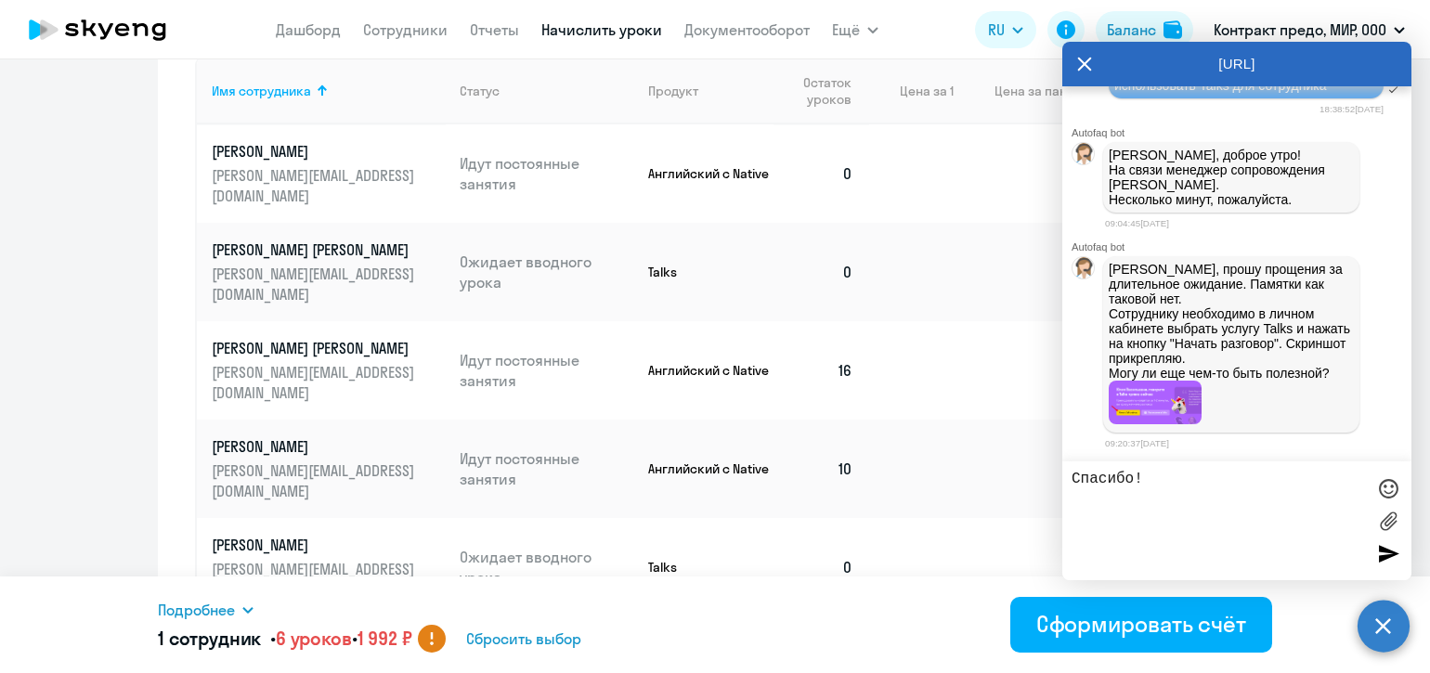
type textarea "Спасибо!"
click at [1399, 555] on div at bounding box center [1388, 553] width 28 height 28
